Goal: Task Accomplishment & Management: Manage account settings

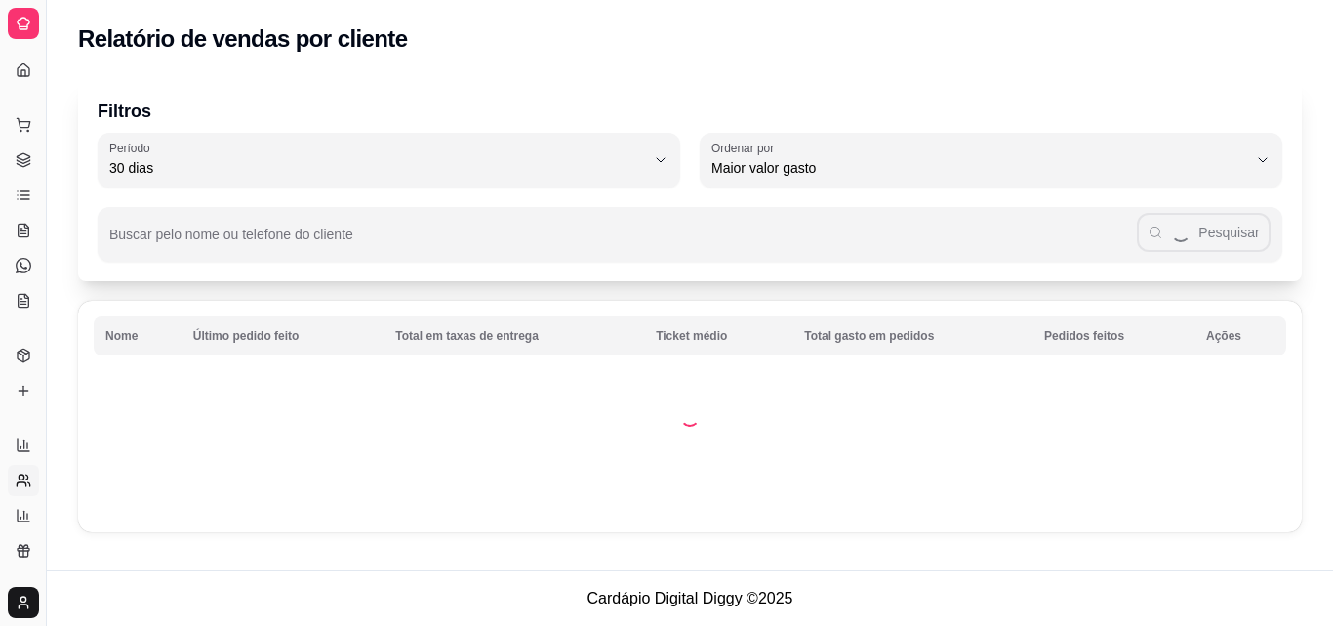
select select "30"
select select "HIGHEST_TOTAL_SPENT_WITH_ORDERS"
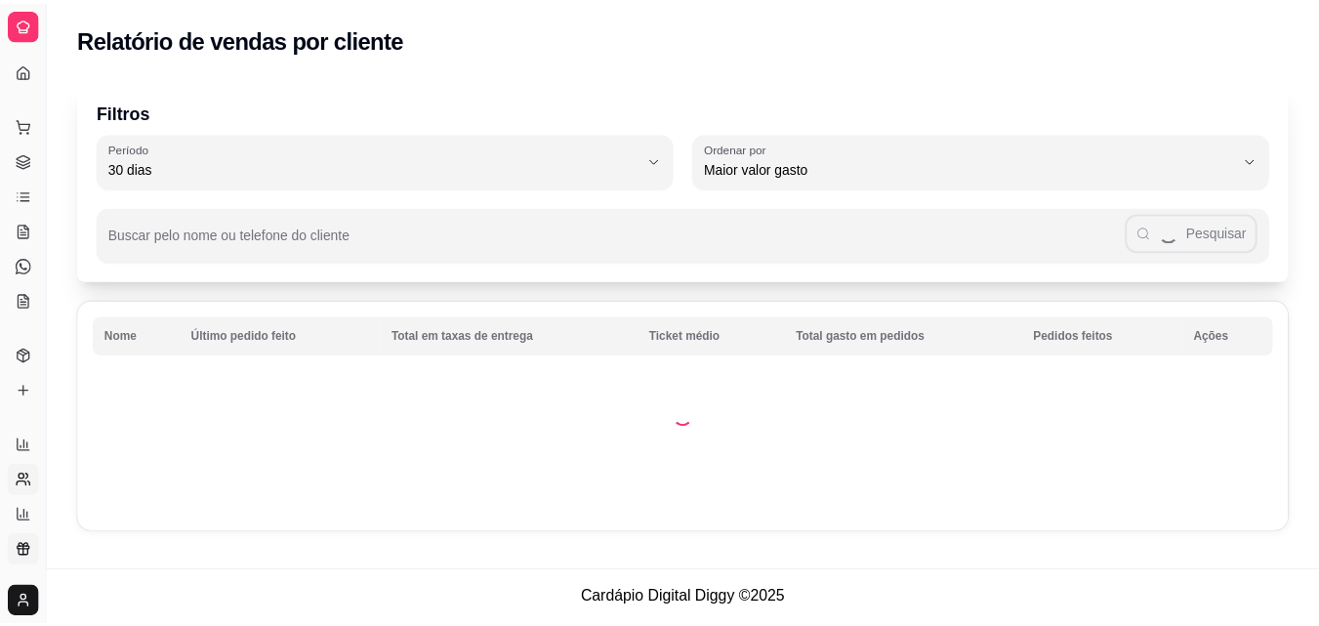
scroll to position [268, 0]
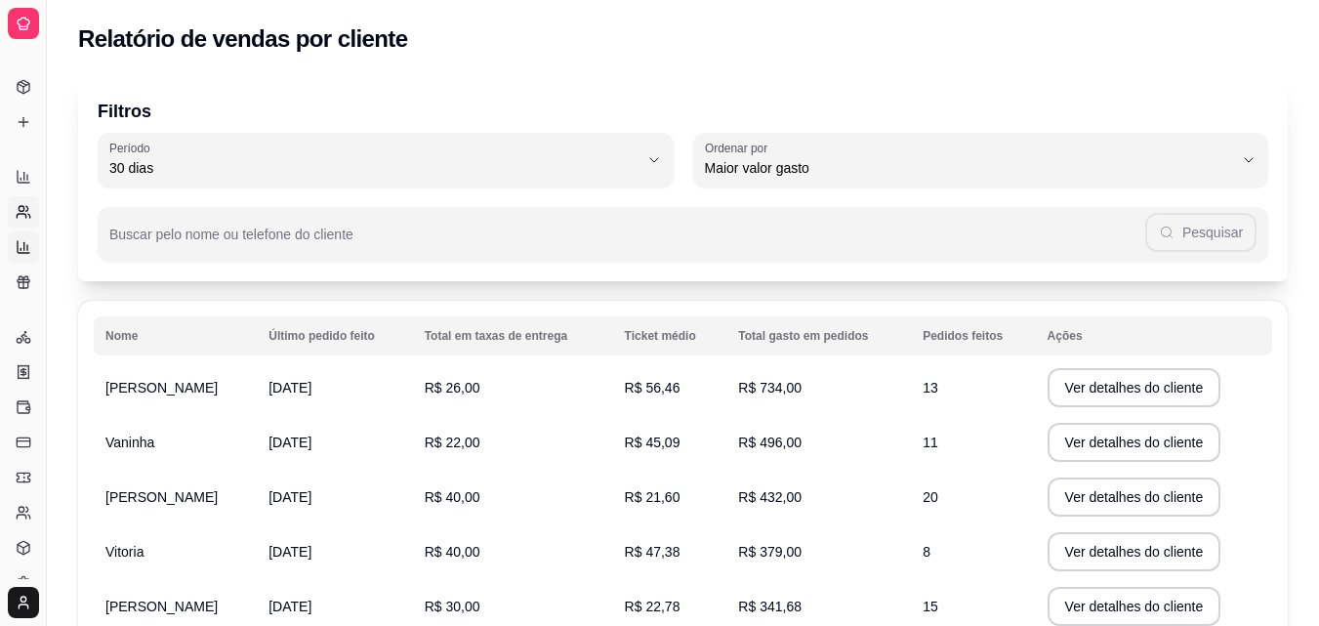
click at [29, 249] on icon at bounding box center [24, 247] width 16 height 16
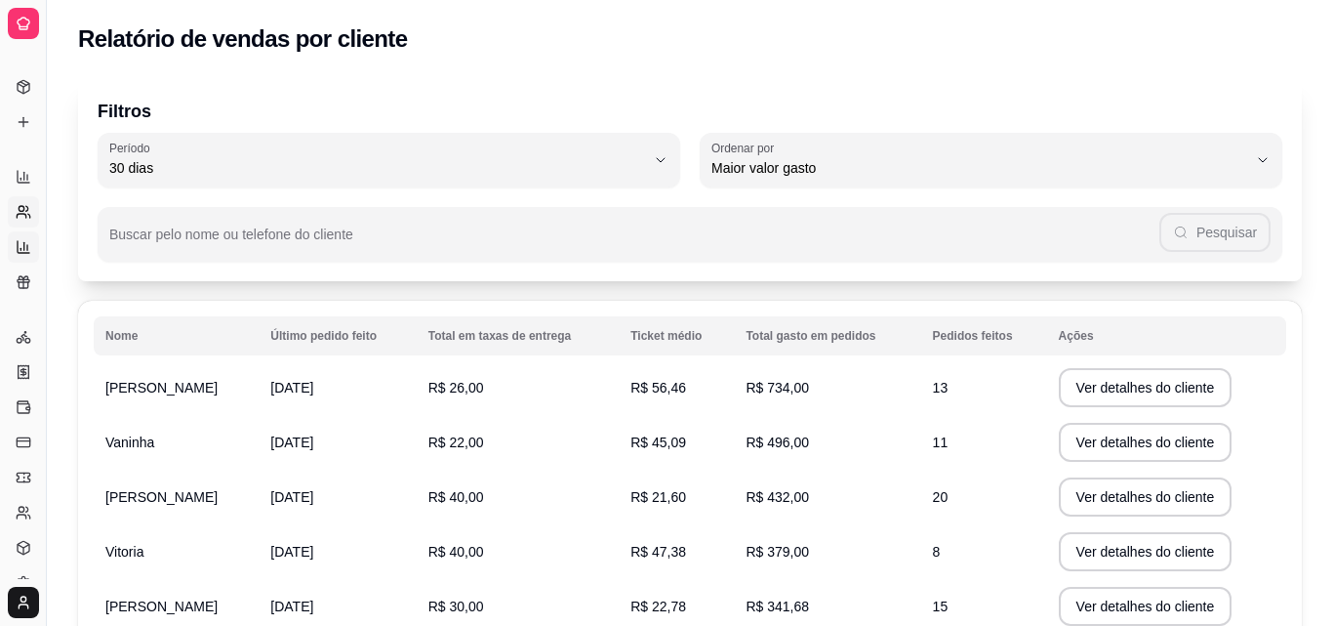
select select "TOTAL_OF_ORDERS"
select select "7"
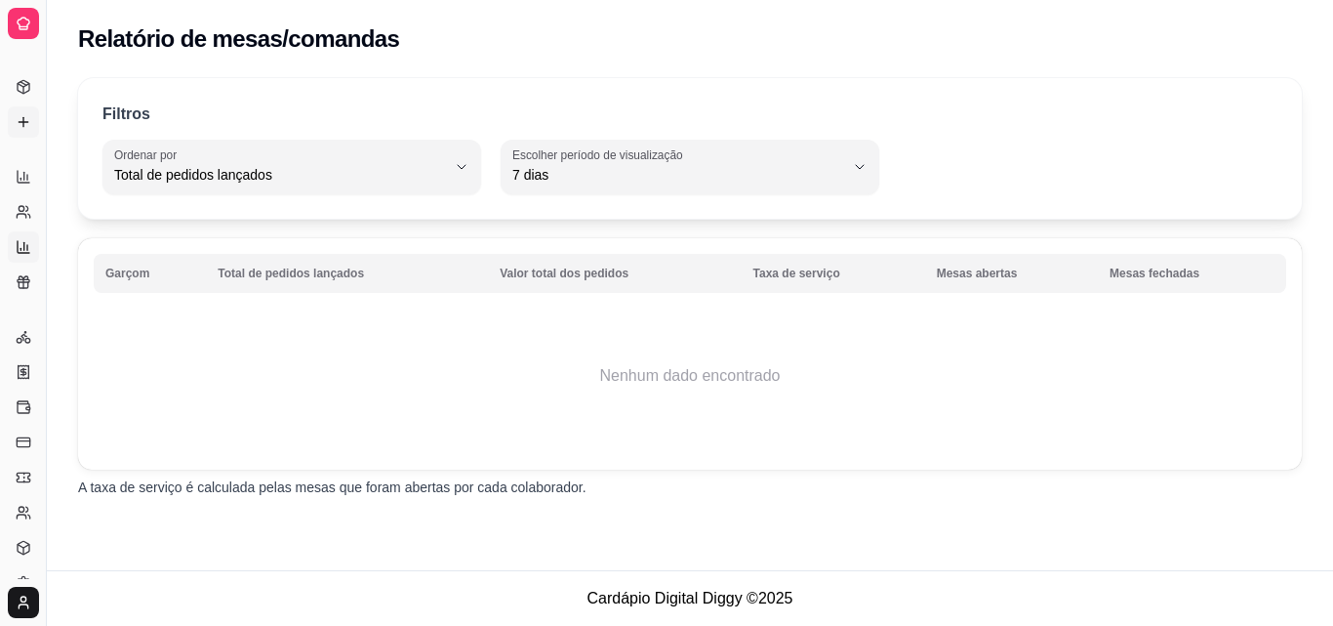
click at [22, 123] on icon at bounding box center [24, 122] width 16 height 16
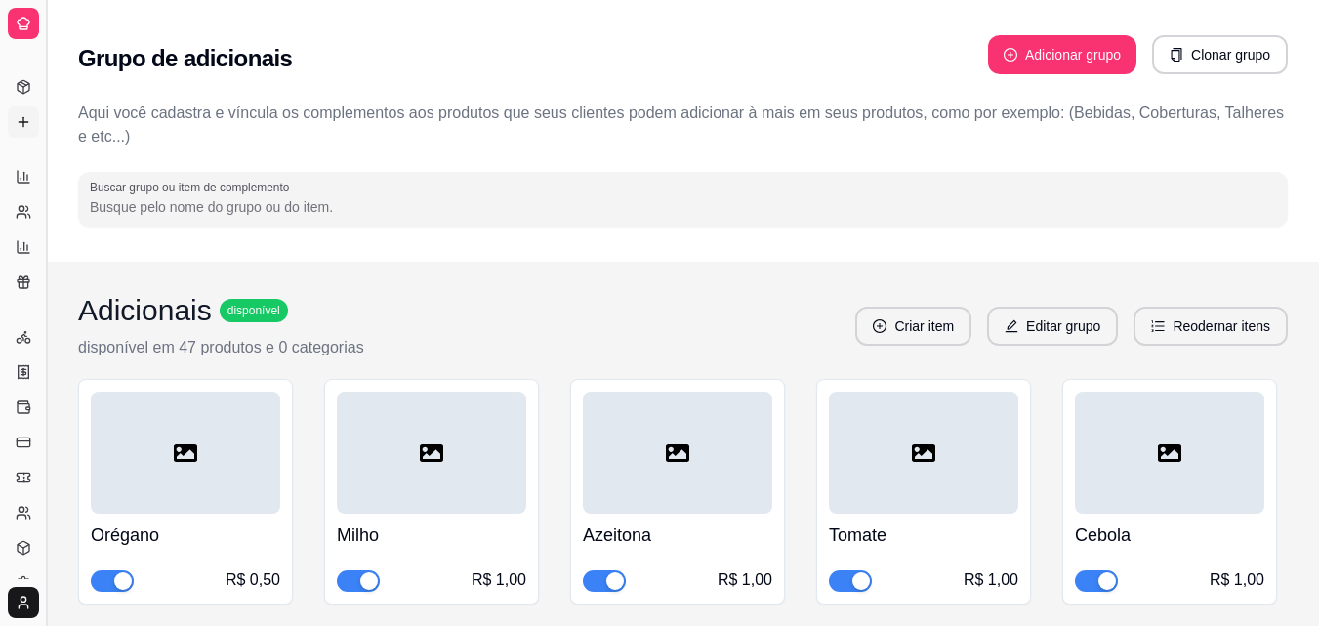
click at [42, 70] on button "Toggle Sidebar" at bounding box center [46, 313] width 16 height 626
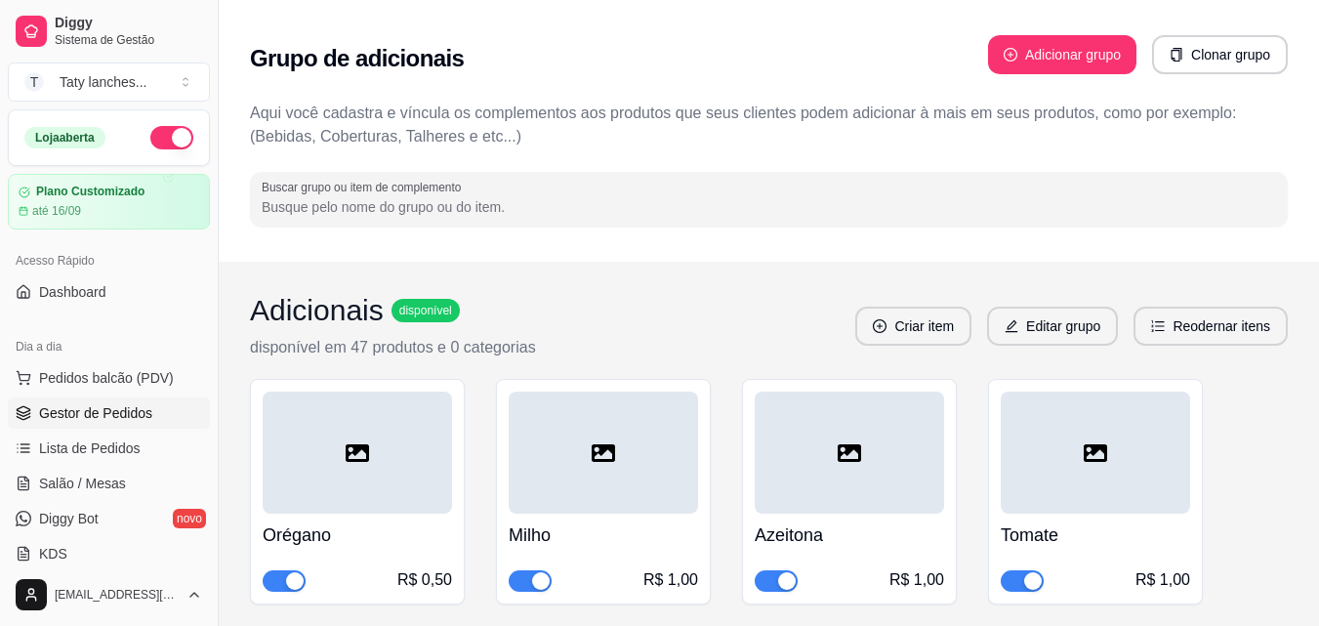
click at [95, 399] on link "Gestor de Pedidos" at bounding box center [109, 412] width 202 height 31
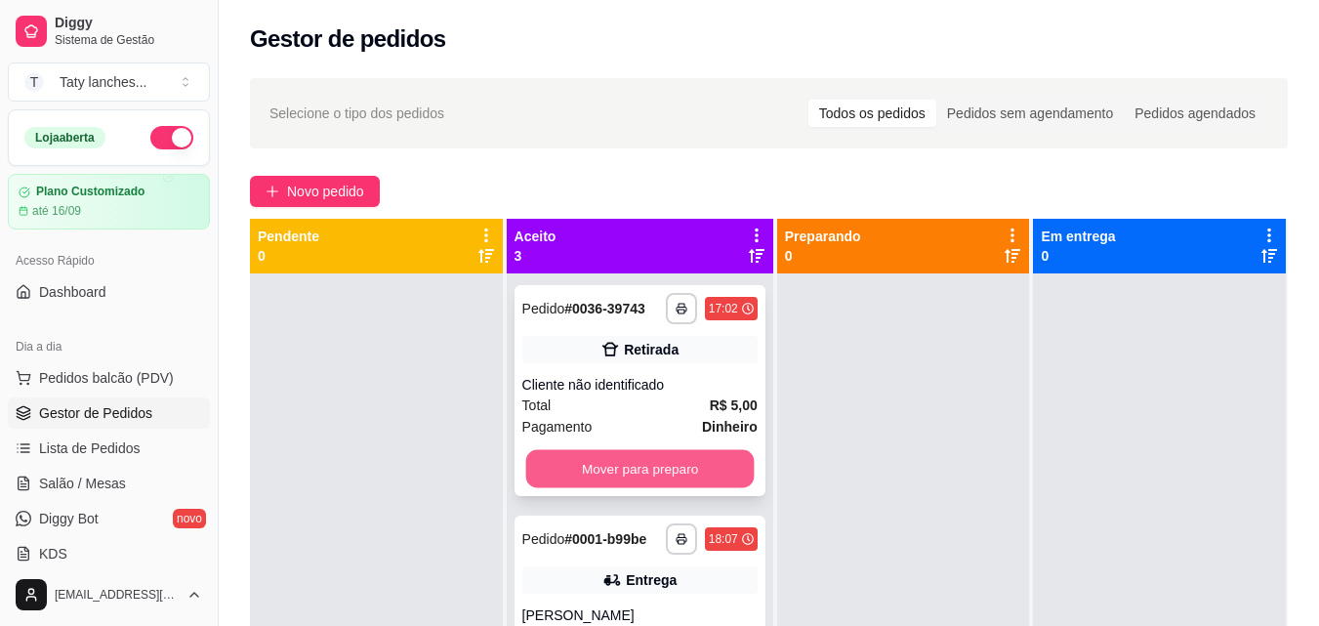
click at [669, 479] on button "Mover para preparo" at bounding box center [639, 469] width 228 height 38
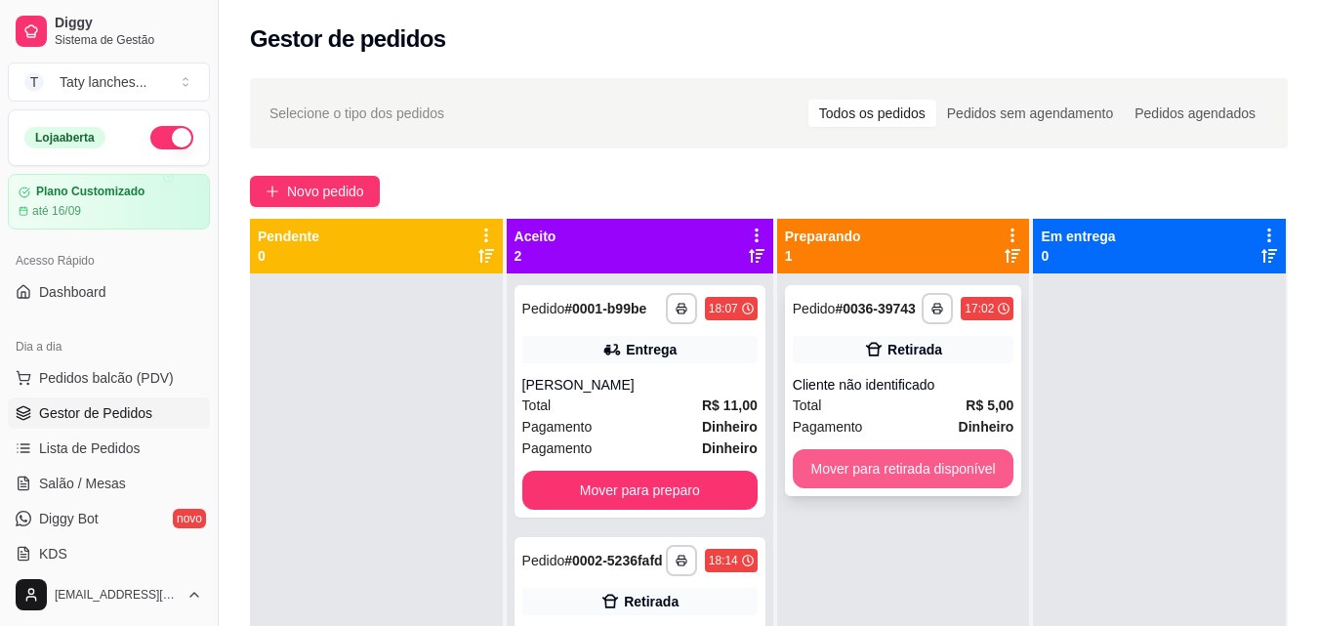
click at [857, 473] on button "Mover para retirada disponível" at bounding box center [904, 468] width 222 height 39
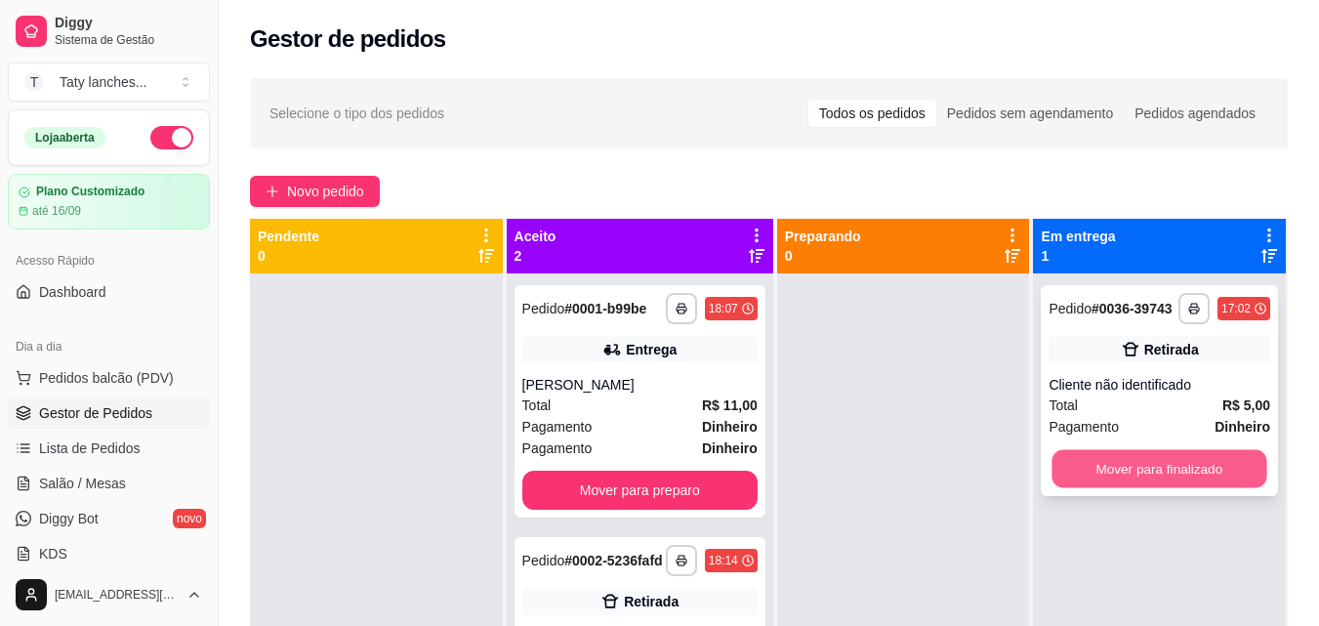
click at [1081, 457] on button "Mover para finalizado" at bounding box center [1159, 469] width 215 height 38
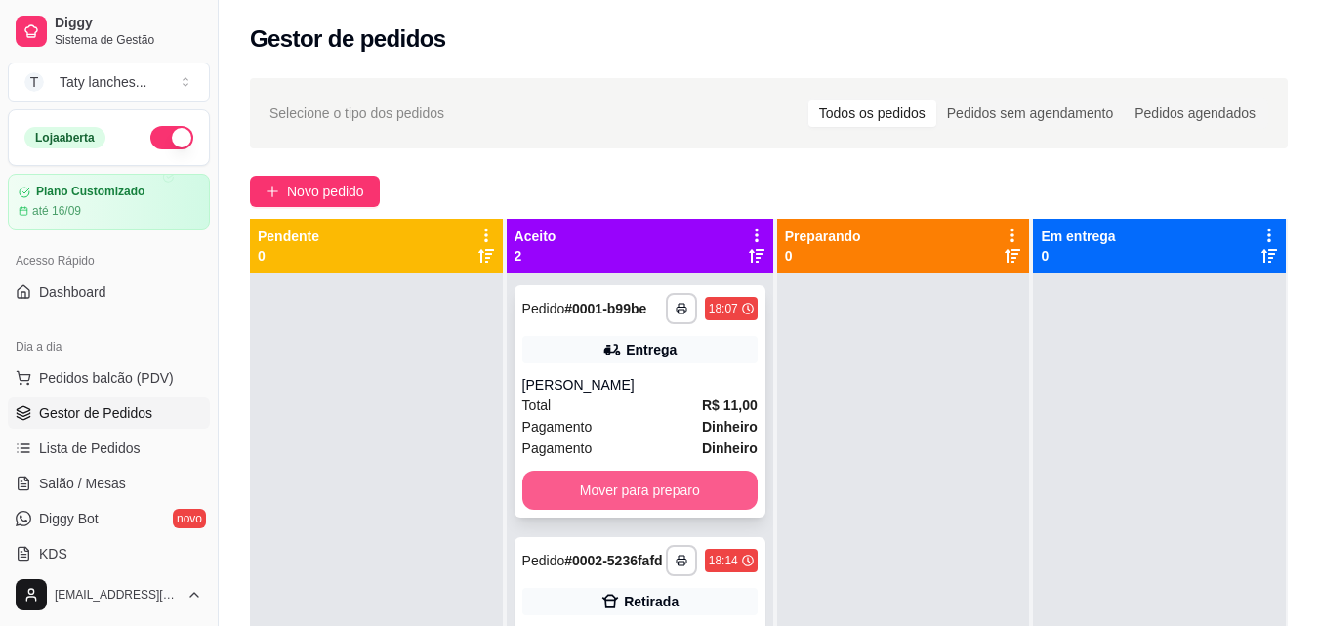
click at [681, 492] on button "Mover para preparo" at bounding box center [639, 489] width 235 height 39
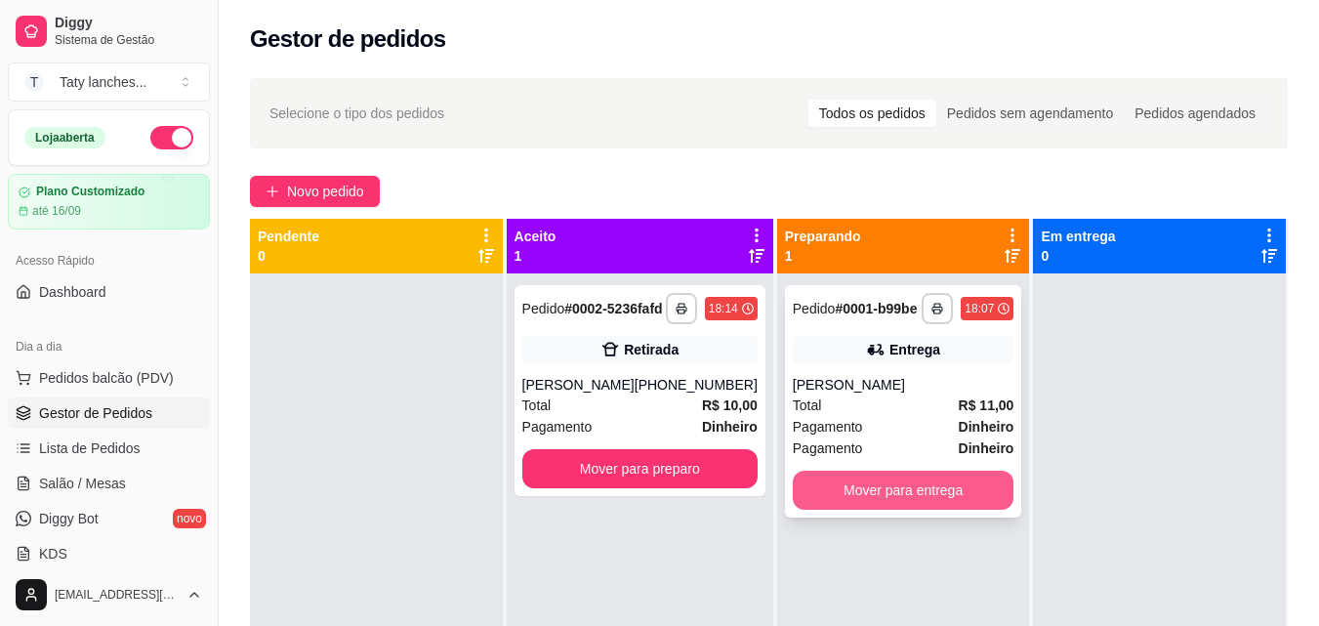
click at [837, 495] on button "Mover para entrega" at bounding box center [904, 489] width 222 height 39
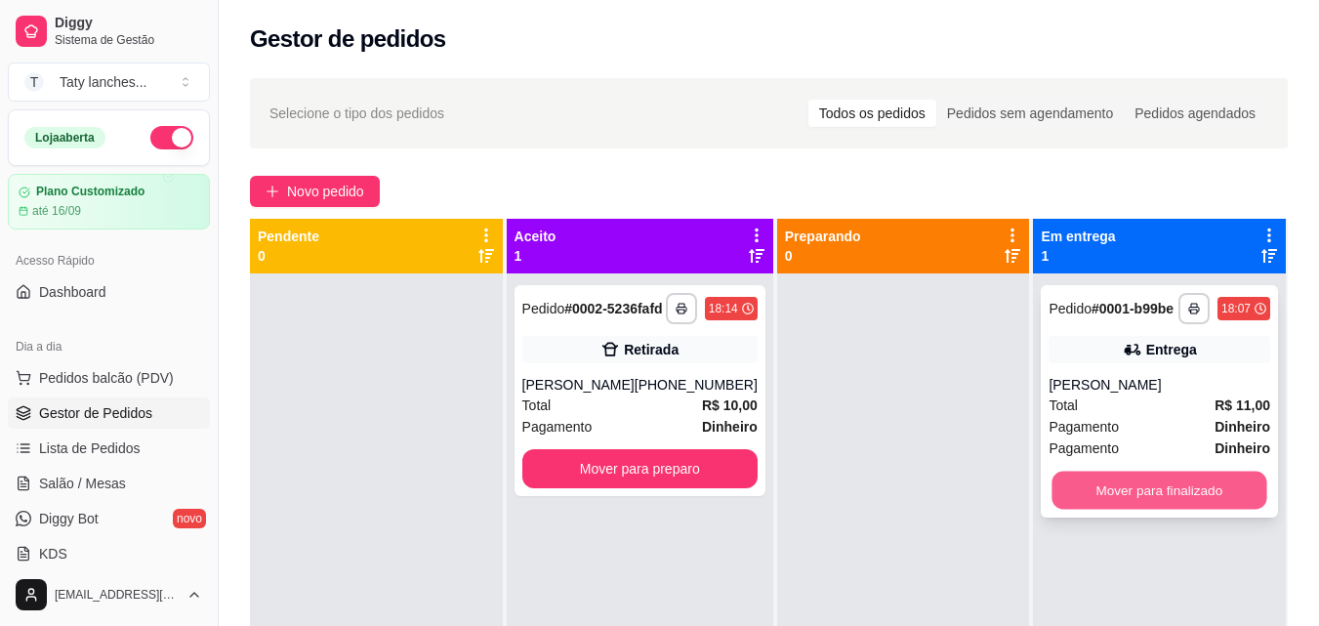
click at [1089, 495] on button "Mover para finalizado" at bounding box center [1159, 490] width 215 height 38
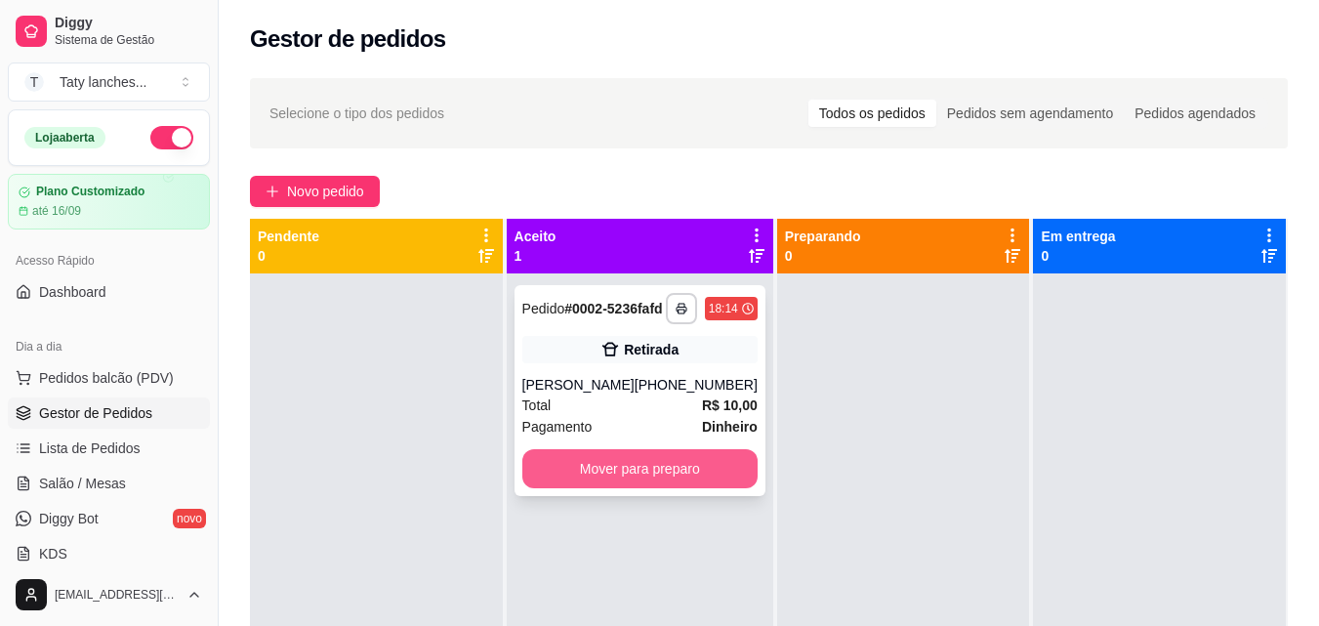
click at [689, 479] on button "Mover para preparo" at bounding box center [639, 468] width 235 height 39
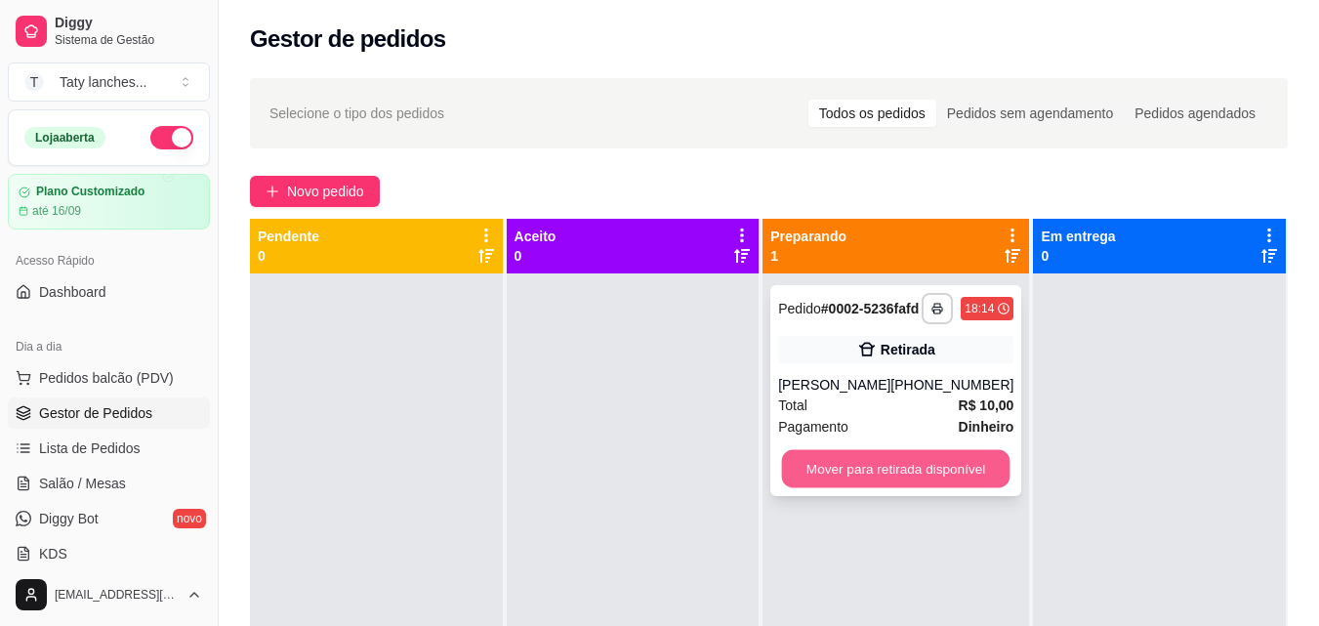
click at [923, 488] on button "Mover para retirada disponível" at bounding box center [896, 469] width 228 height 38
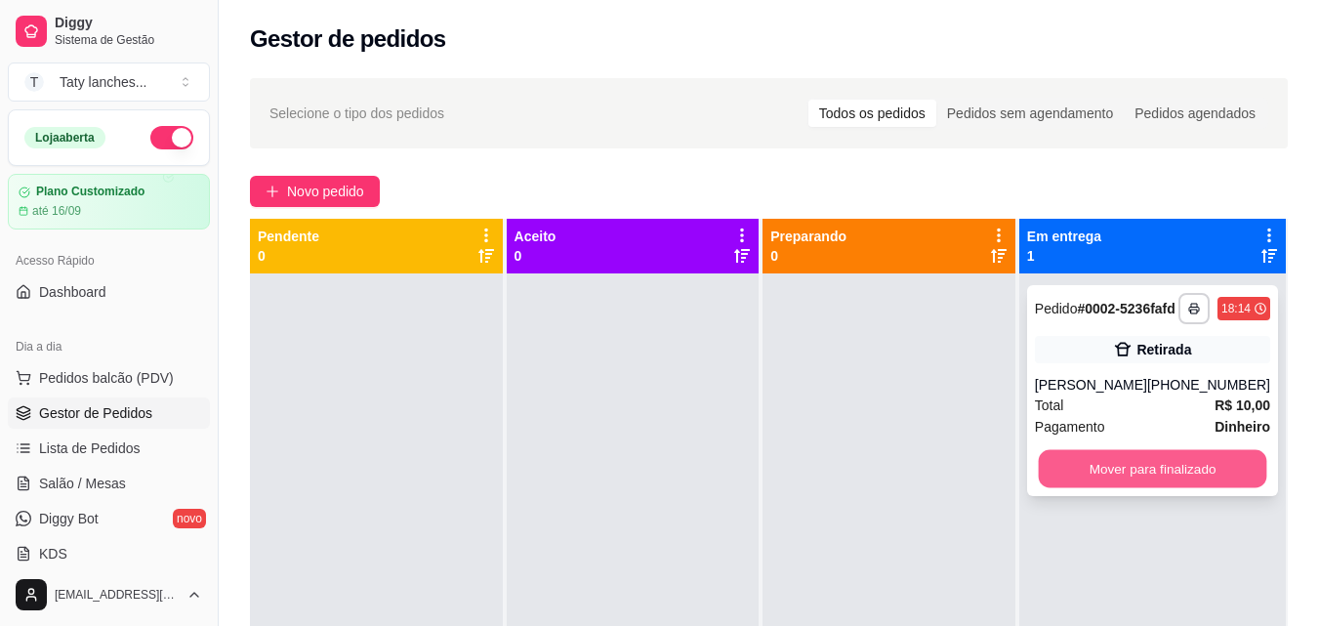
click at [1149, 488] on button "Mover para finalizado" at bounding box center [1152, 469] width 228 height 38
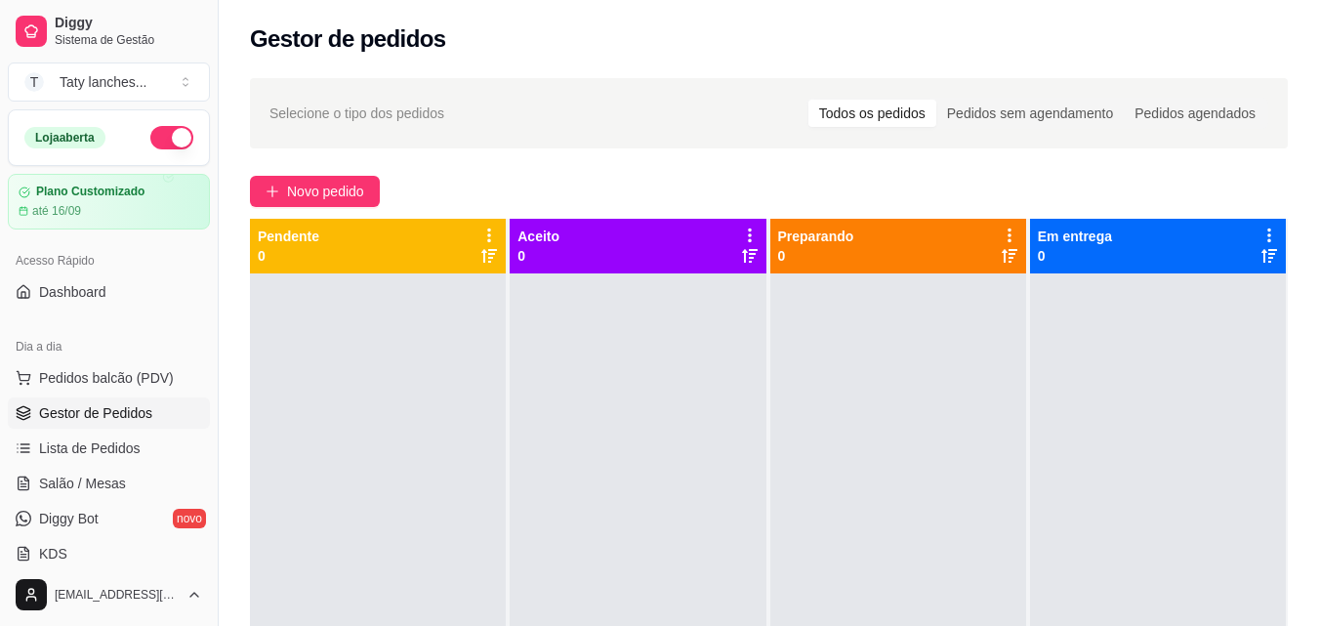
scroll to position [396, 0]
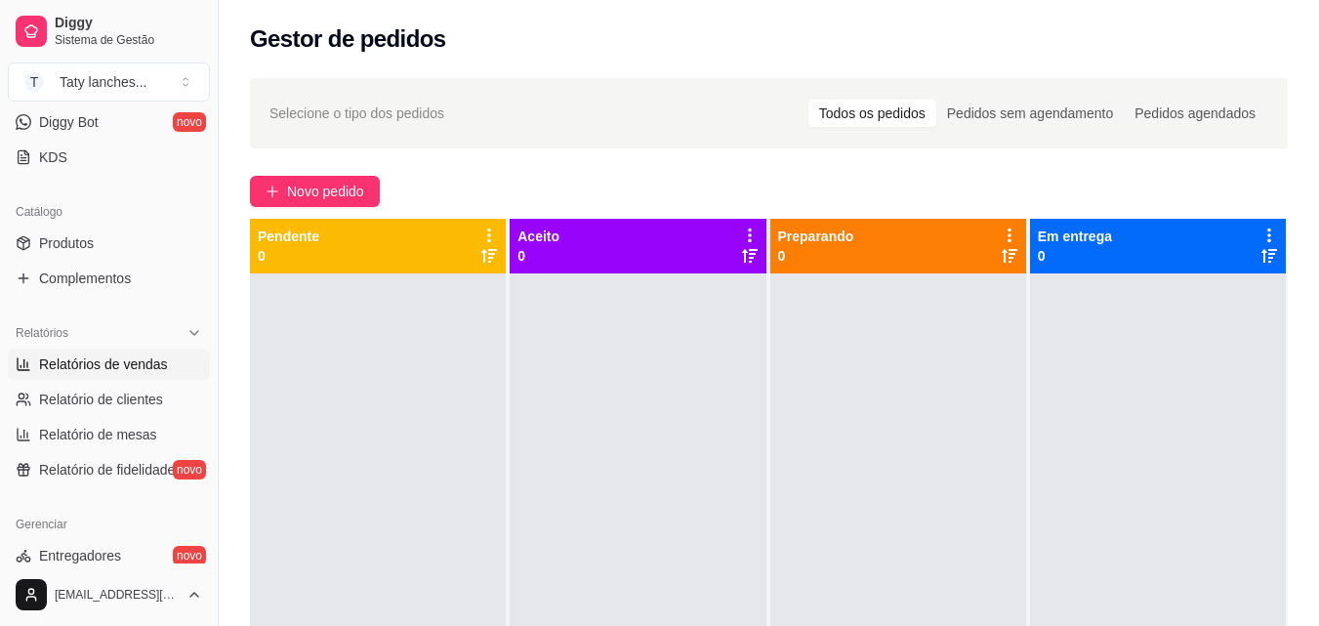
click at [139, 371] on span "Relatórios de vendas" at bounding box center [103, 364] width 129 height 20
select select "ALL"
select select "0"
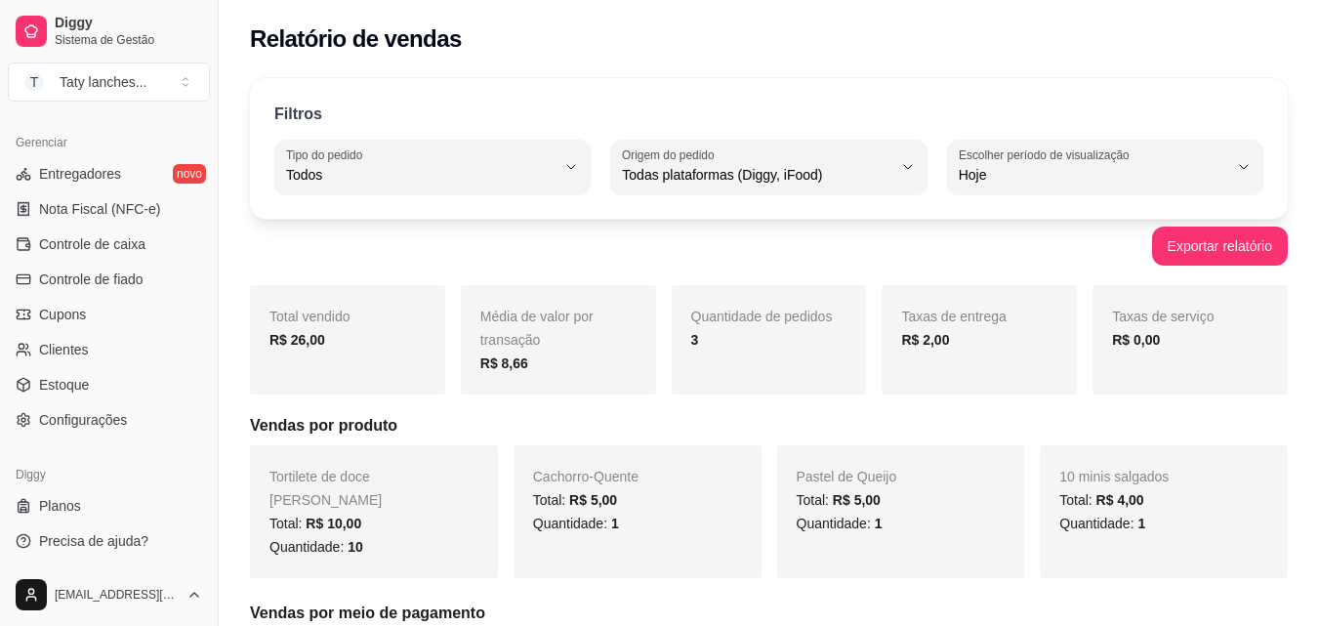
scroll to position [779, 0]
click at [159, 248] on link "Controle de caixa" at bounding box center [109, 242] width 202 height 31
